Goal: Task Accomplishment & Management: Complete application form

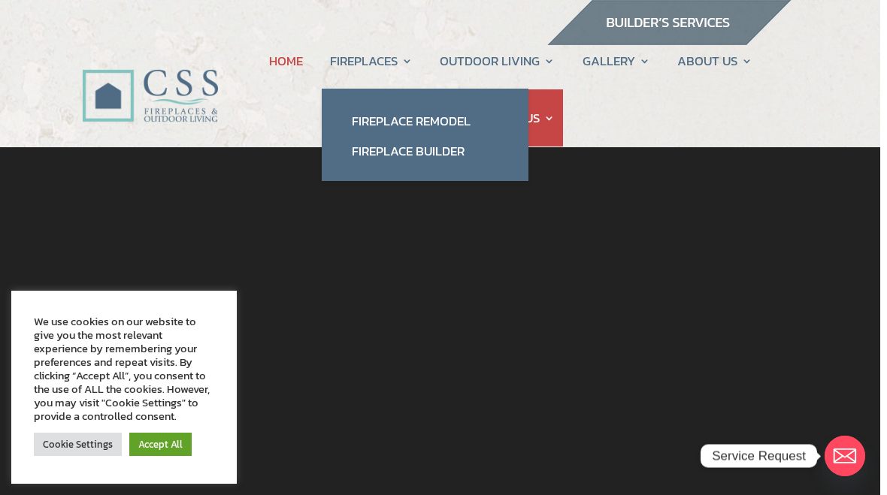
scroll to position [0, 7]
click at [455, 116] on link "Fireplace Remodel" at bounding box center [425, 121] width 177 height 30
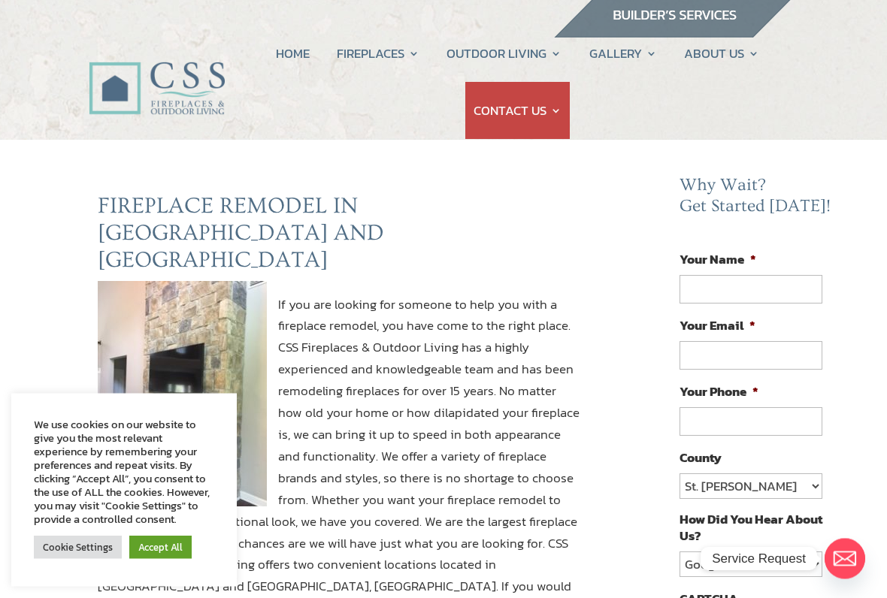
scroll to position [8, 0]
click at [159, 495] on link "Accept All" at bounding box center [160, 547] width 62 height 23
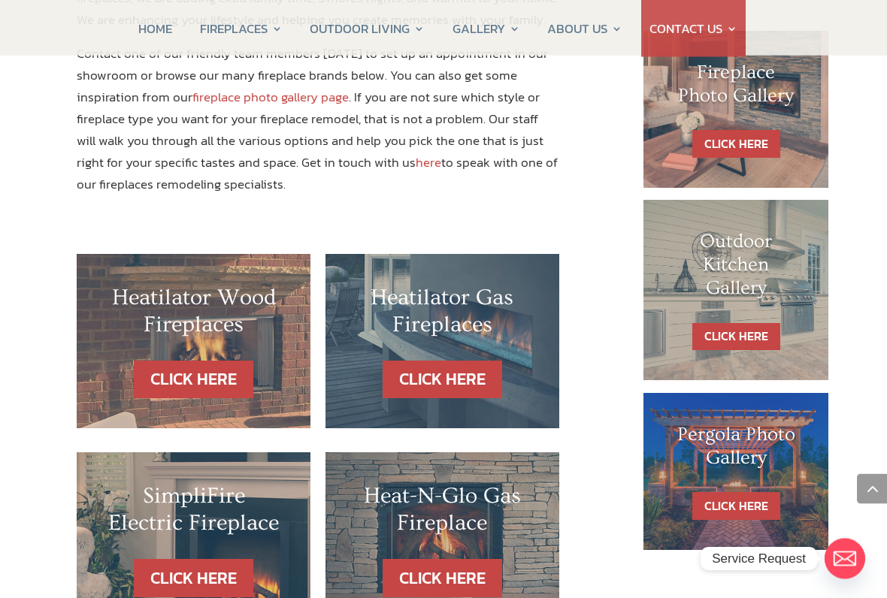
scroll to position [740, 21]
click at [183, 495] on link "CLICK HERE" at bounding box center [193, 578] width 119 height 38
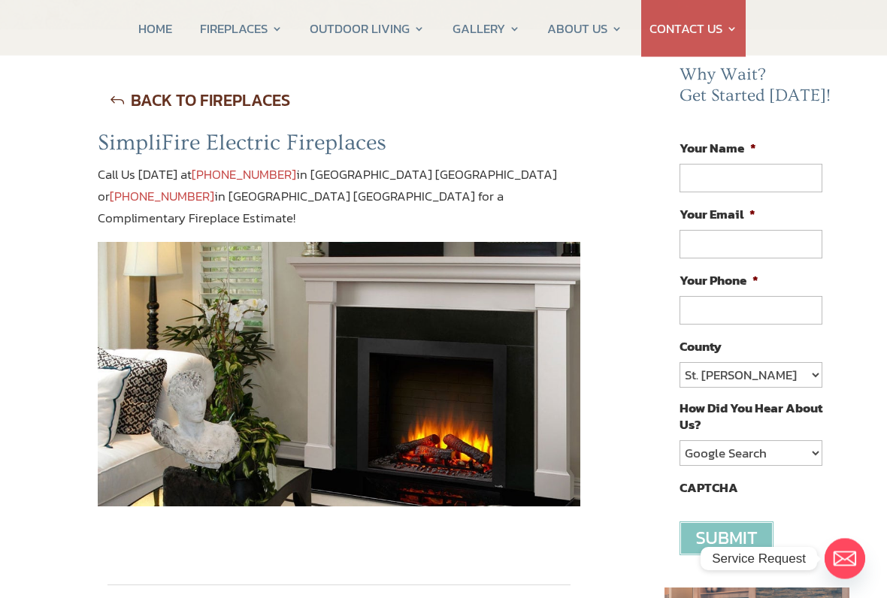
scroll to position [123, 0]
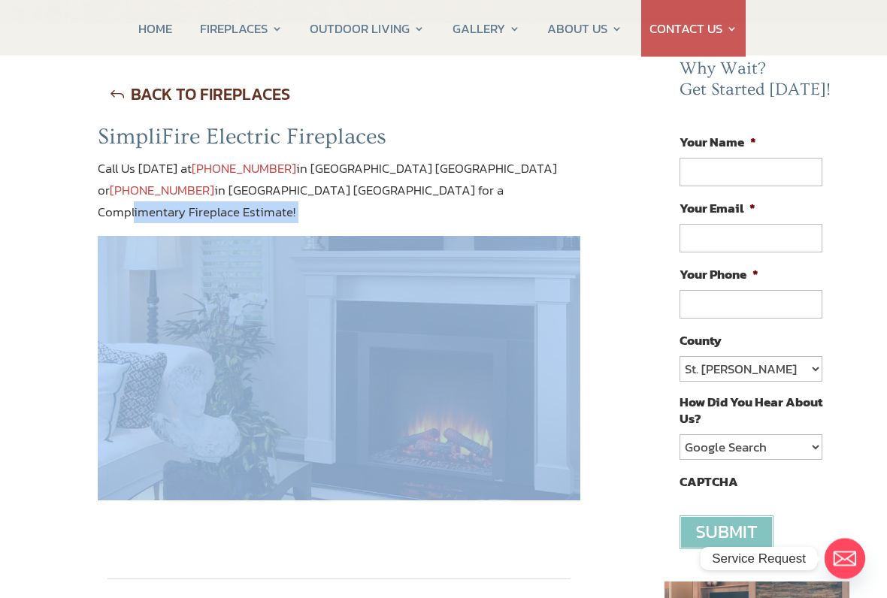
click at [73, 415] on div "BACK TO FIREPLACES SimpliFire Electric Fireplaces Call Us Today at 904-389-2700…" at bounding box center [339, 574] width 603 height 997
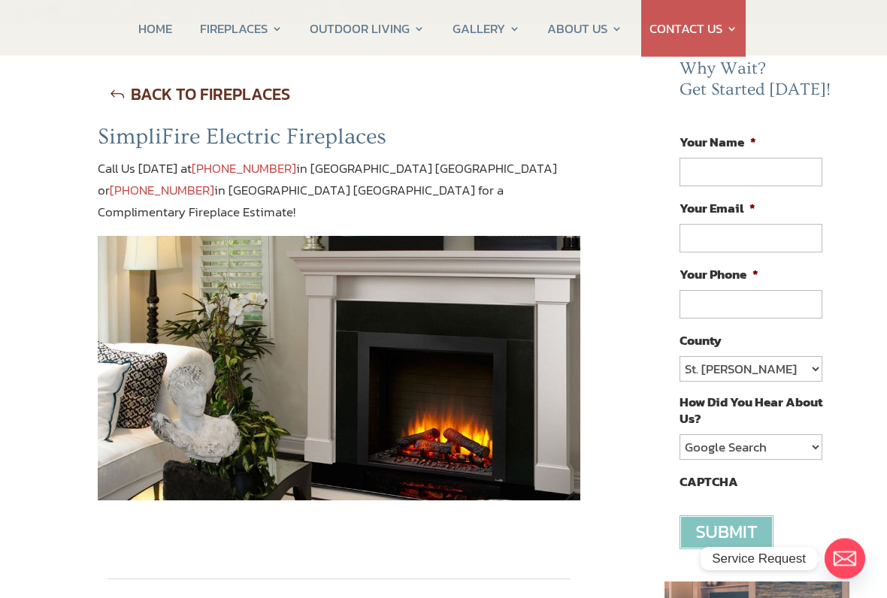
click at [81, 440] on div "BACK TO FIREPLACES SimpliFire Electric Fireplaces Call Us Today at 904-389-2700…" at bounding box center [339, 574] width 603 height 997
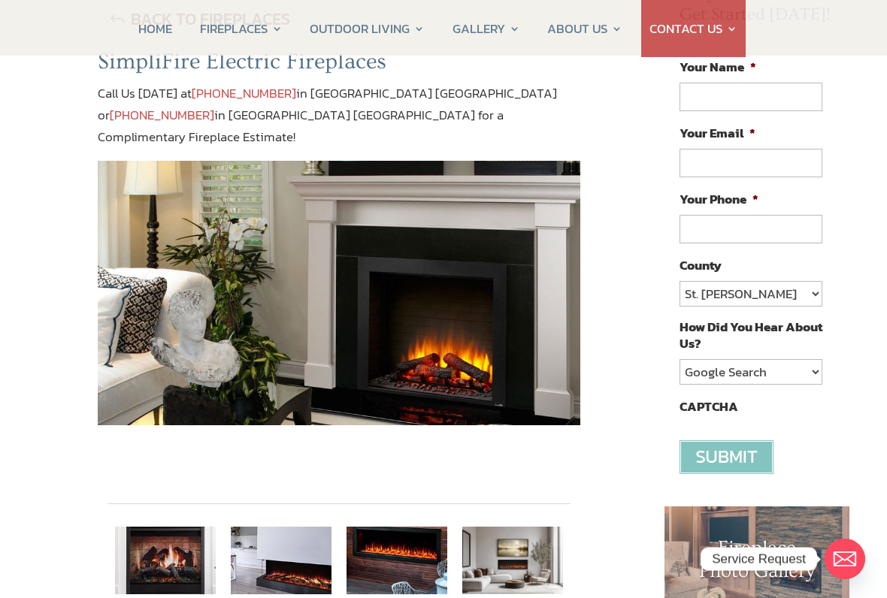
scroll to position [210, 0]
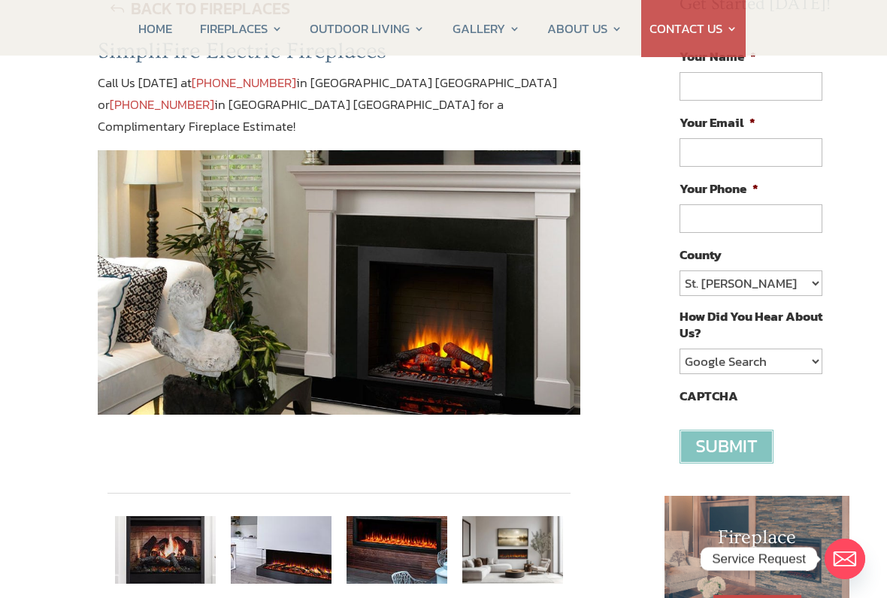
click at [144, 495] on img at bounding box center [165, 549] width 101 height 67
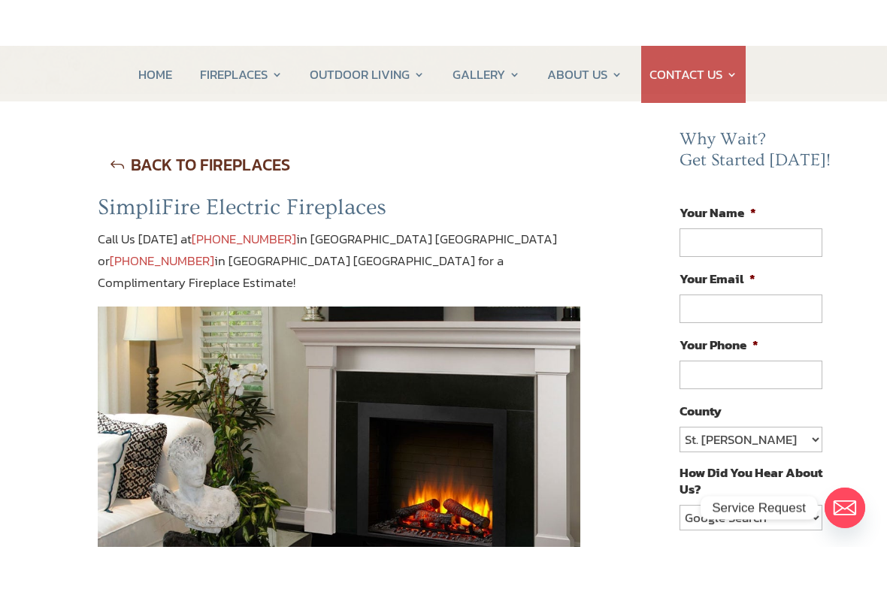
scroll to position [101, 0]
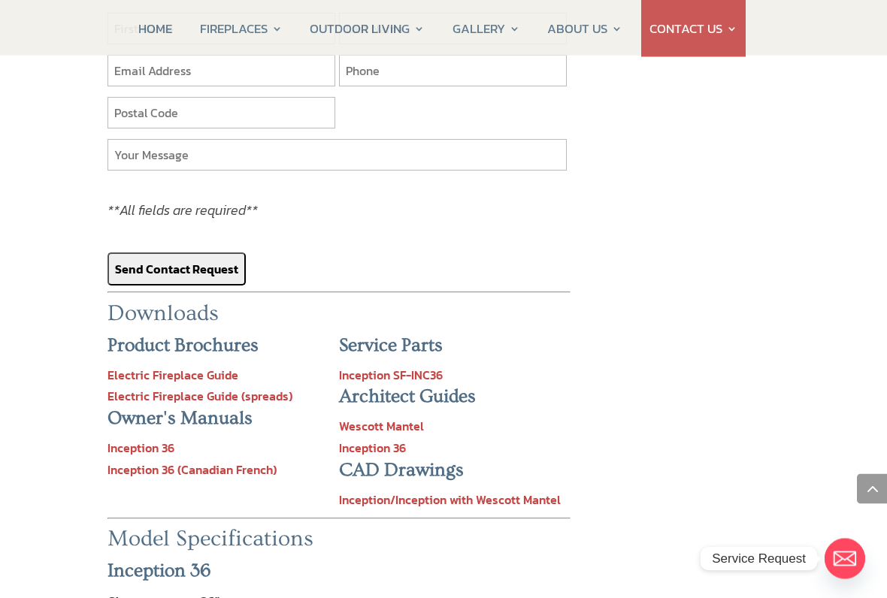
scroll to position [1601, 0]
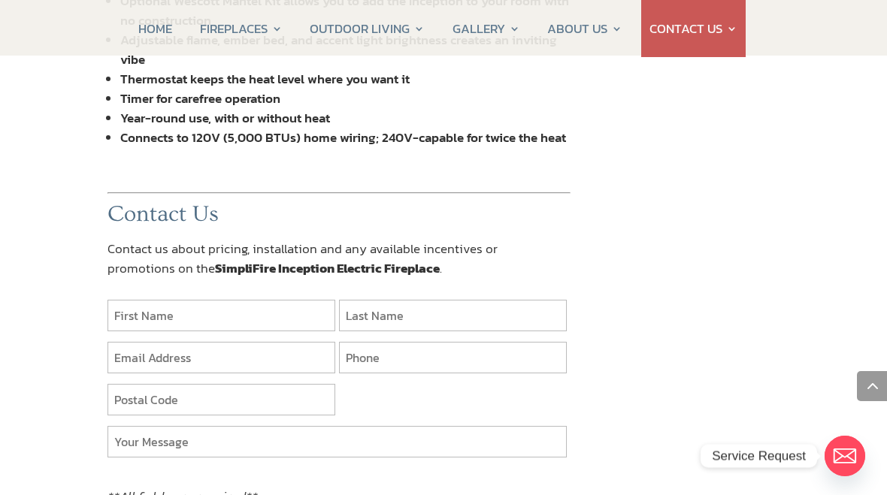
scroll to position [1312, 0]
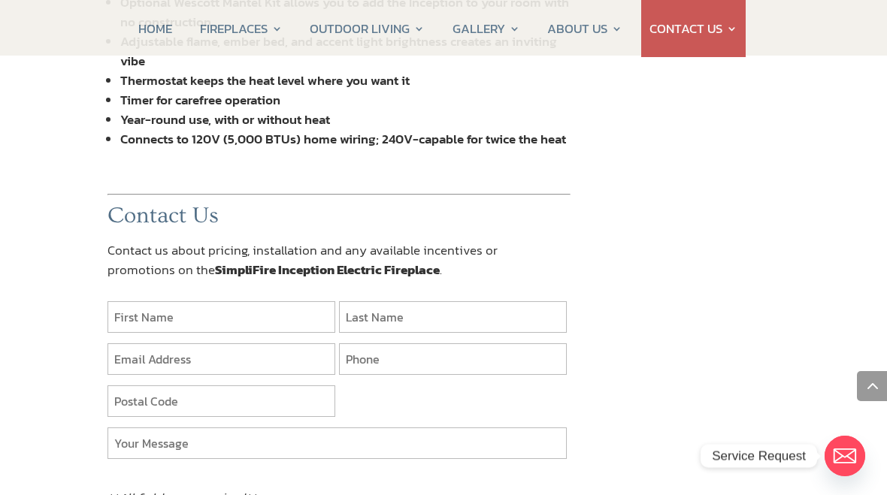
click at [56, 406] on div "BACK TO FIREPLACES SimpliFire Electric Fireplaces Call Us Today at 904-389-2700…" at bounding box center [339, 2] width 603 height 2231
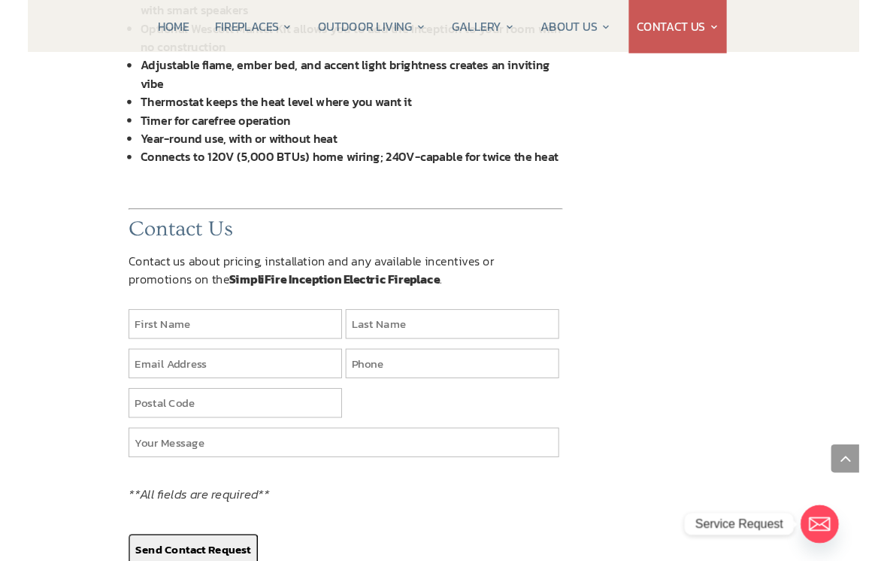
scroll to position [1284, 0]
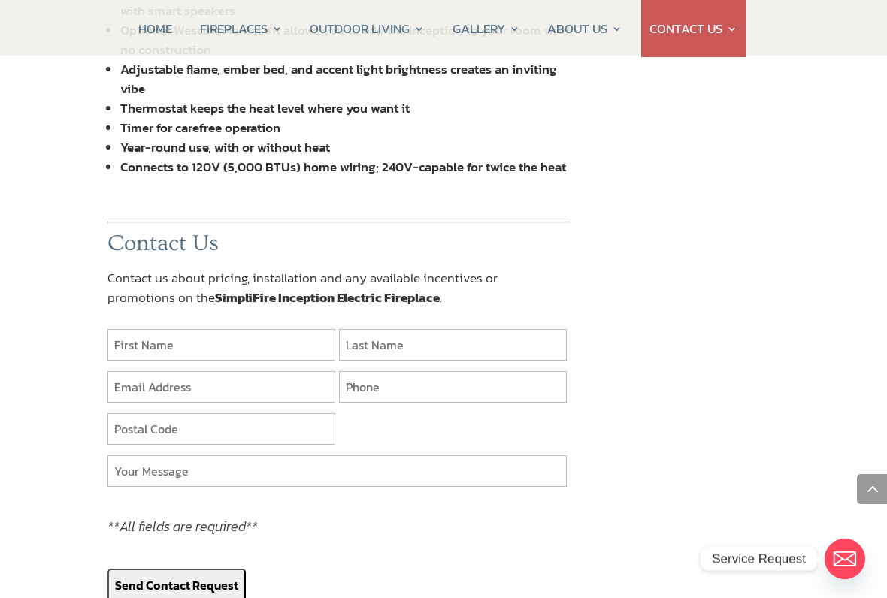
click at [83, 404] on div "BACK TO FIREPLACES SimpliFire Electric Fireplaces Call Us Today at 904-389-2700…" at bounding box center [339, 30] width 603 height 2231
click at [285, 329] on input "text" at bounding box center [221, 345] width 228 height 32
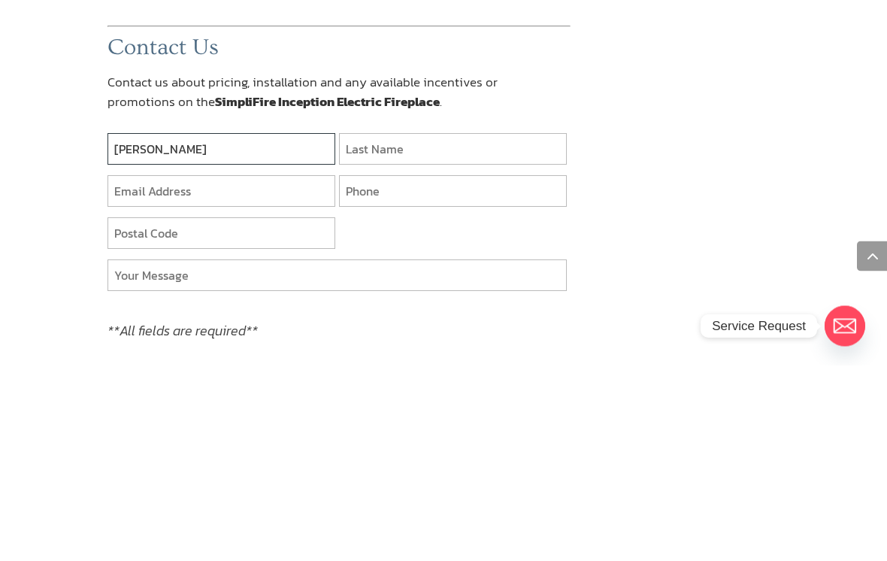
type input "John"
click at [499, 329] on input "text" at bounding box center [453, 345] width 228 height 32
type input "Baird"
click at [274, 371] on input "text" at bounding box center [221, 387] width 228 height 32
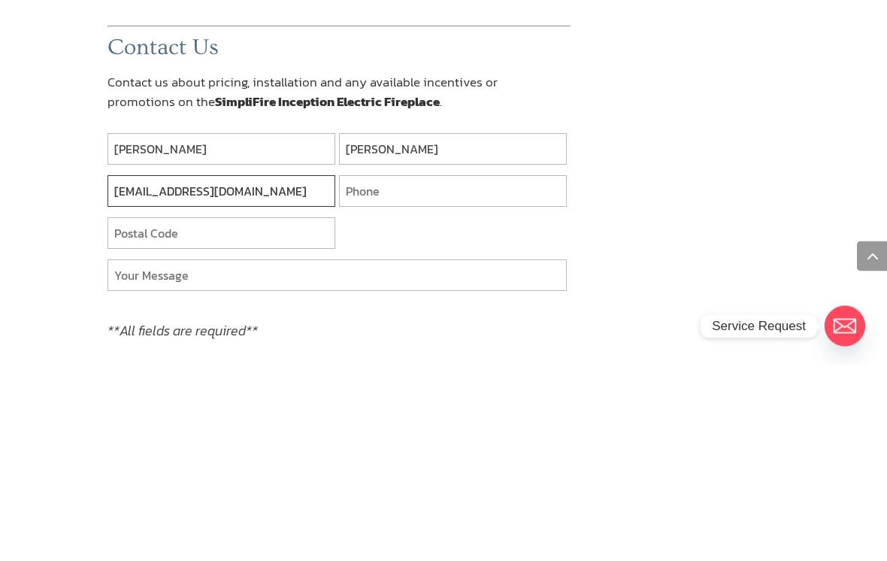
type input "jbaird08@gmail.com"
click at [501, 371] on input "text" at bounding box center [453, 387] width 228 height 32
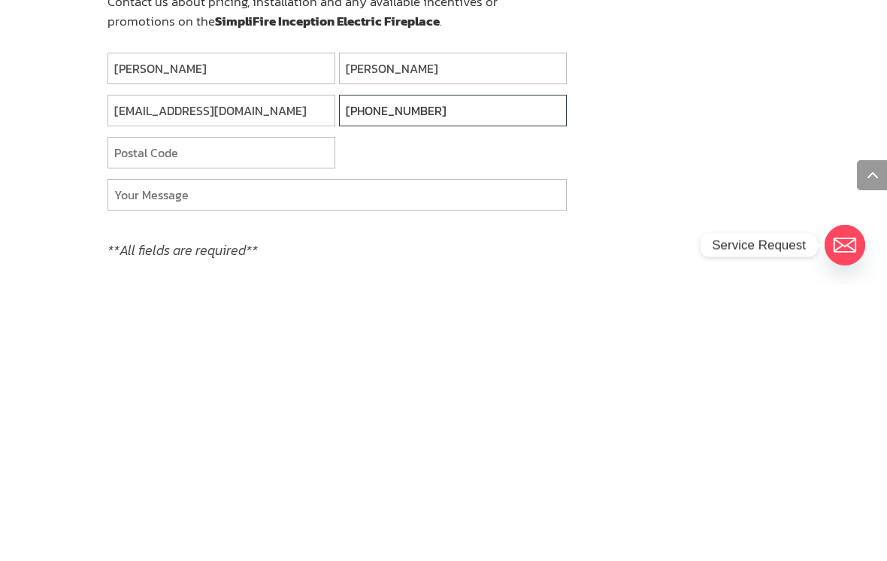
type input "904-708-4800"
click at [298, 413] on input "text" at bounding box center [221, 429] width 228 height 32
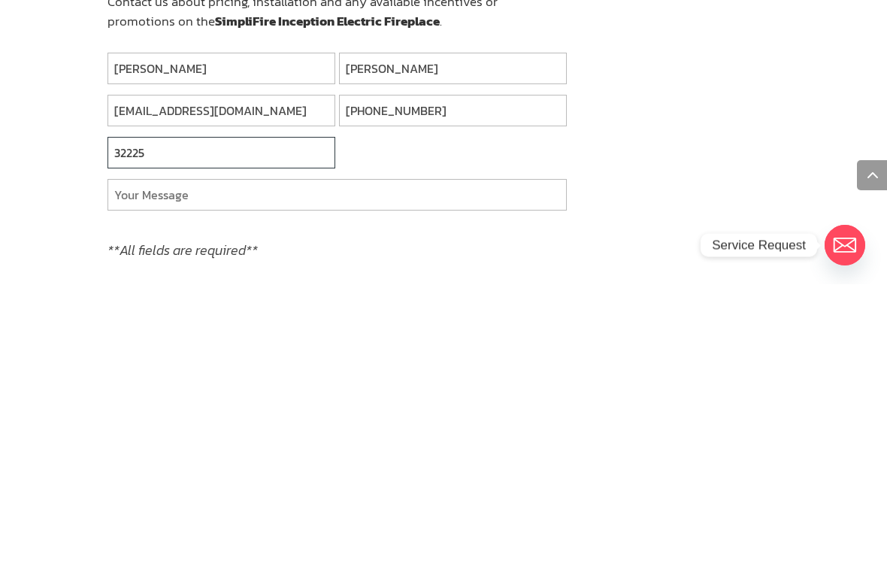
type input "32225"
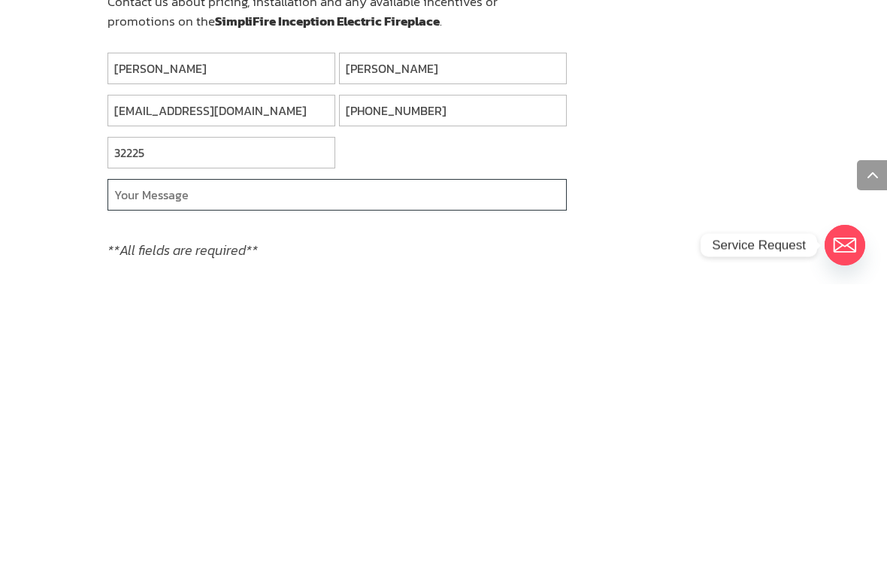
click at [410, 455] on input "text" at bounding box center [336, 471] width 459 height 32
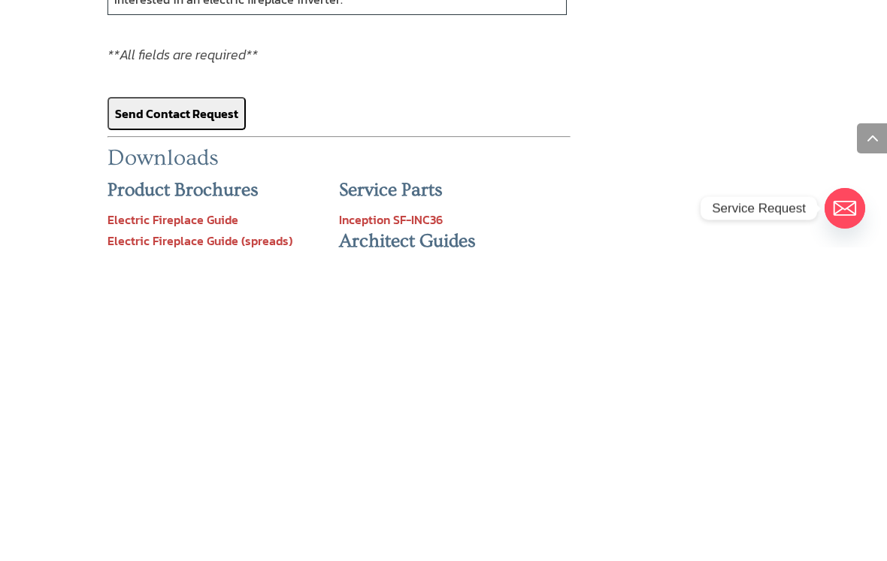
scroll to position [1444, 0]
type input "Interested in an electric fireplace inverter."
click at [870, 437] on span at bounding box center [872, 452] width 30 height 30
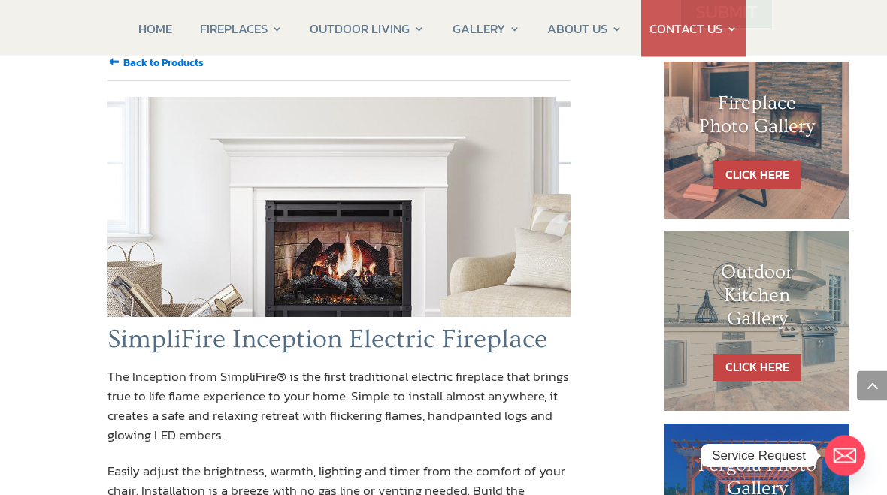
scroll to position [552, 0]
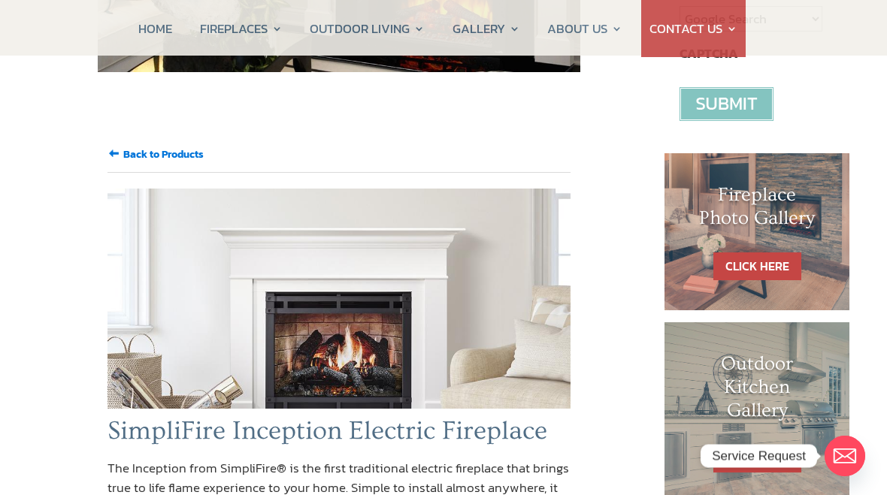
click at [761, 253] on link "CLICK HERE" at bounding box center [757, 267] width 88 height 28
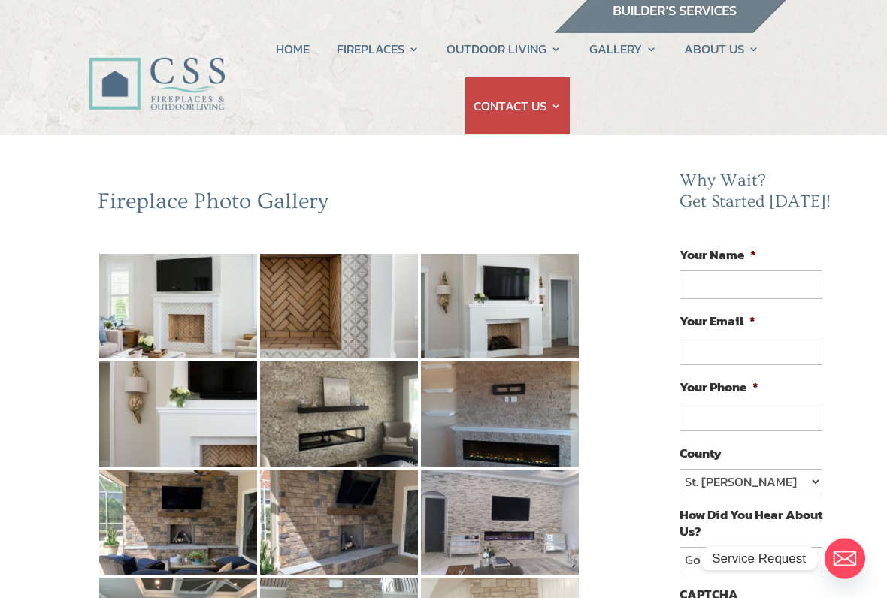
scroll to position [12, 0]
click at [185, 323] on img at bounding box center [178, 306] width 158 height 105
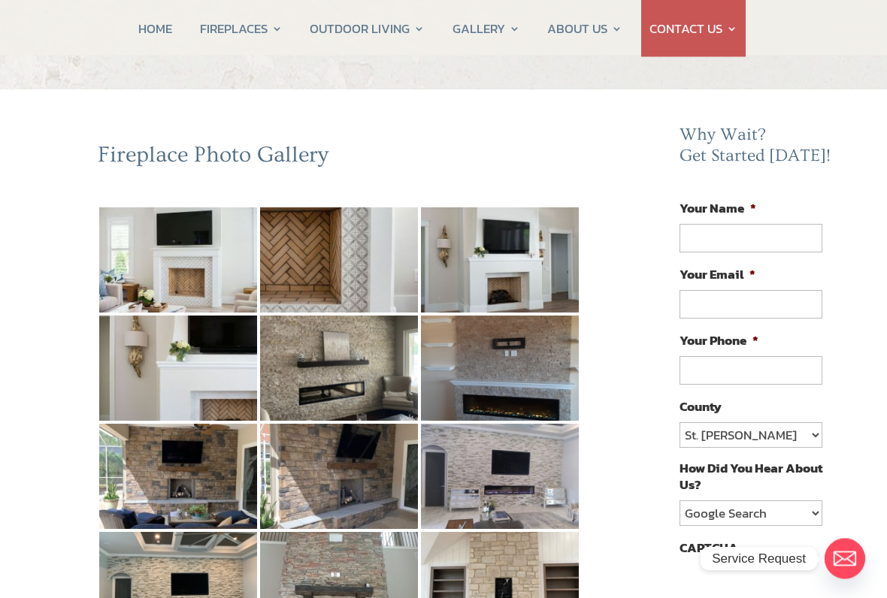
scroll to position [58, 0]
click at [158, 389] on img at bounding box center [178, 368] width 158 height 105
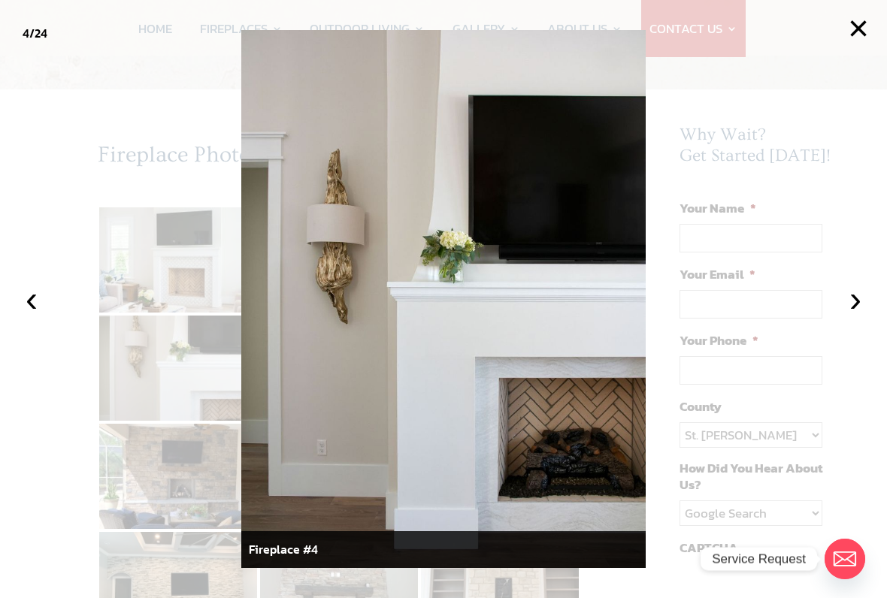
click at [26, 295] on button "‹" at bounding box center [31, 299] width 33 height 33
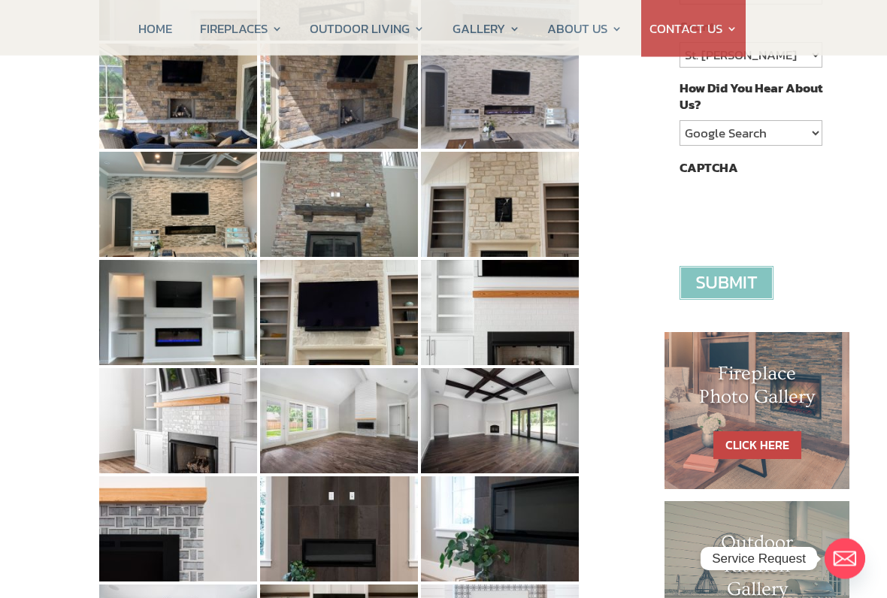
scroll to position [438, 0]
click at [168, 434] on img at bounding box center [178, 420] width 158 height 105
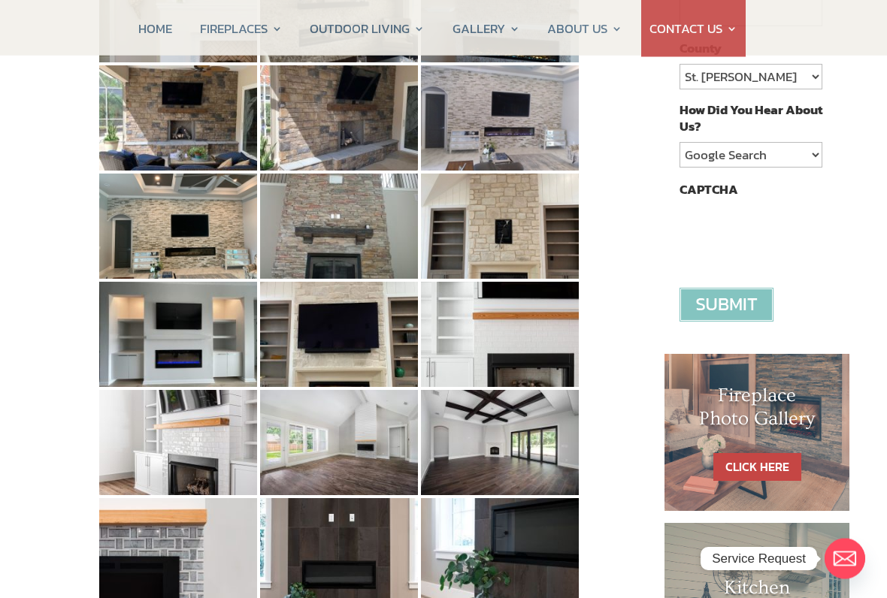
scroll to position [416, 0]
click at [142, 456] on img at bounding box center [178, 442] width 158 height 105
click at [137, 464] on img at bounding box center [178, 442] width 158 height 105
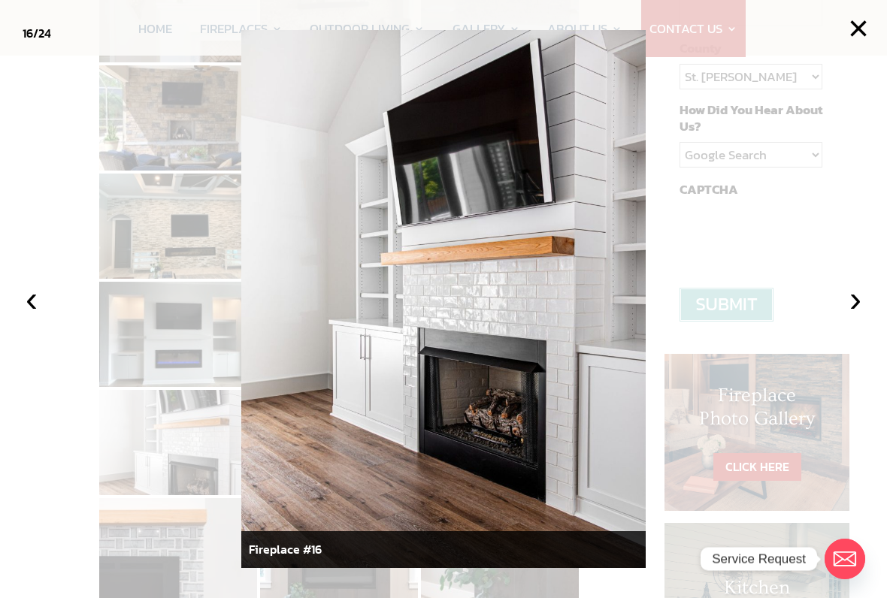
click at [28, 299] on button "‹" at bounding box center [31, 299] width 33 height 33
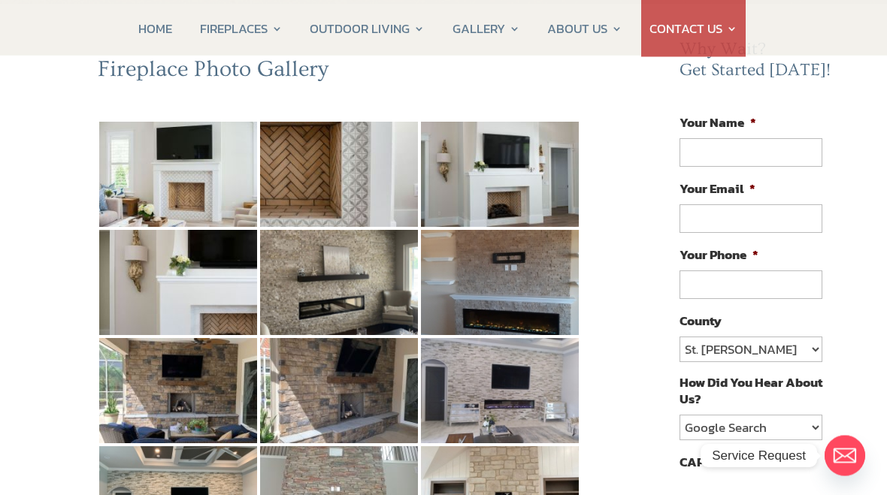
scroll to position [130, 0]
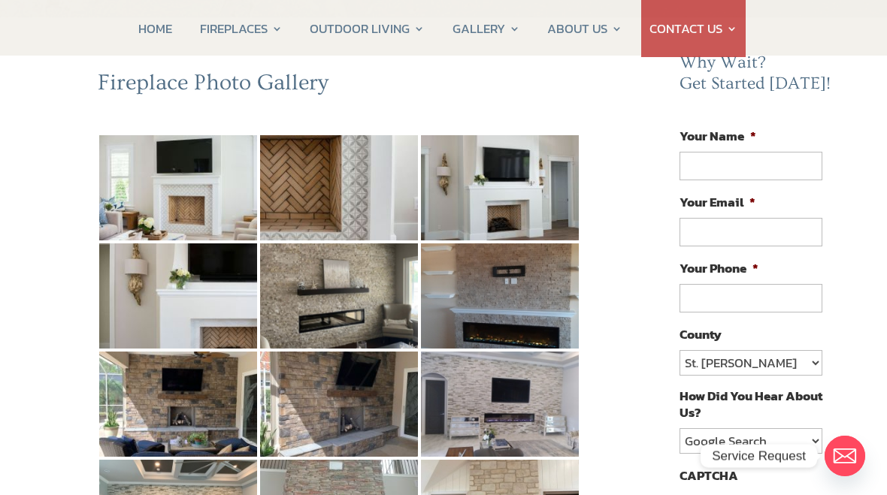
click at [508, 183] on img at bounding box center [500, 187] width 158 height 105
